Goal: Task Accomplishment & Management: Manage account settings

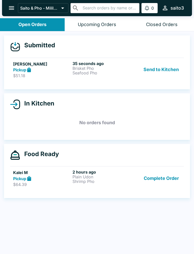
click at [93, 71] on p "Seafood Pho" at bounding box center [101, 73] width 57 height 5
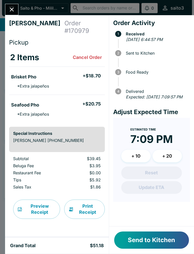
click at [150, 245] on button "Send to Kitchen" at bounding box center [151, 239] width 75 height 17
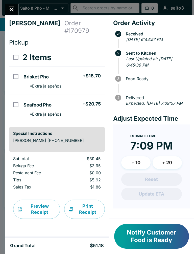
click at [18, 9] on button "Close" at bounding box center [11, 9] width 13 height 11
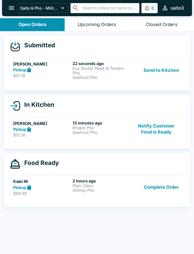
click at [73, 66] on p "Eye Round Steak & Tendon Pho" at bounding box center [101, 70] width 57 height 9
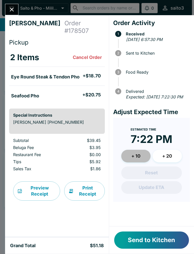
click at [144, 158] on button "+ 10" at bounding box center [135, 156] width 29 height 13
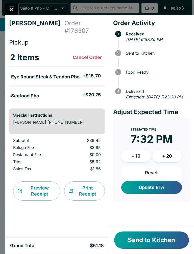
click at [165, 193] on button "Update ETA" at bounding box center [151, 187] width 61 height 13
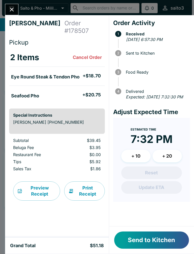
click at [169, 240] on button "Send to Kitchen" at bounding box center [151, 239] width 75 height 17
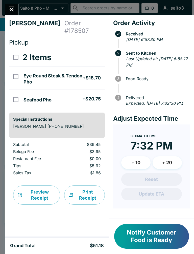
click at [10, 7] on icon "Close" at bounding box center [11, 9] width 7 height 7
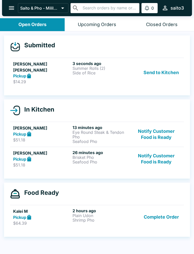
click at [80, 68] on p "Summer Rolls (2)" at bounding box center [101, 68] width 57 height 5
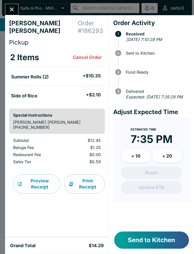
click at [144, 157] on button "+ 10" at bounding box center [135, 156] width 29 height 13
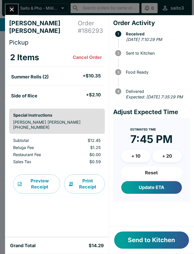
click at [168, 192] on button "Update ETA" at bounding box center [151, 187] width 61 height 13
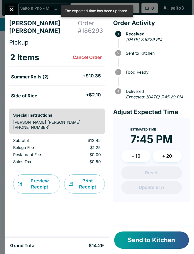
click at [167, 241] on button "Send to Kitchen" at bounding box center [151, 239] width 75 height 17
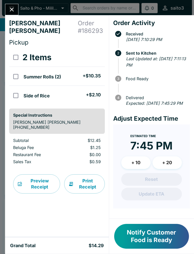
click at [12, 4] on button "Close" at bounding box center [11, 9] width 13 height 11
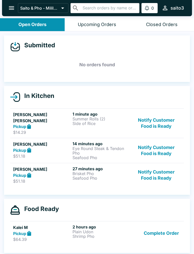
click at [8, 69] on div "Submitted No orders found" at bounding box center [97, 58] width 186 height 47
click at [72, 144] on div "[PERSON_NAME] Pickup $51.18 14 minutes ago Eye Round Steak & Tendon Pho Seafood…" at bounding box center [97, 150] width 168 height 19
